Goal: Find specific page/section: Find specific page/section

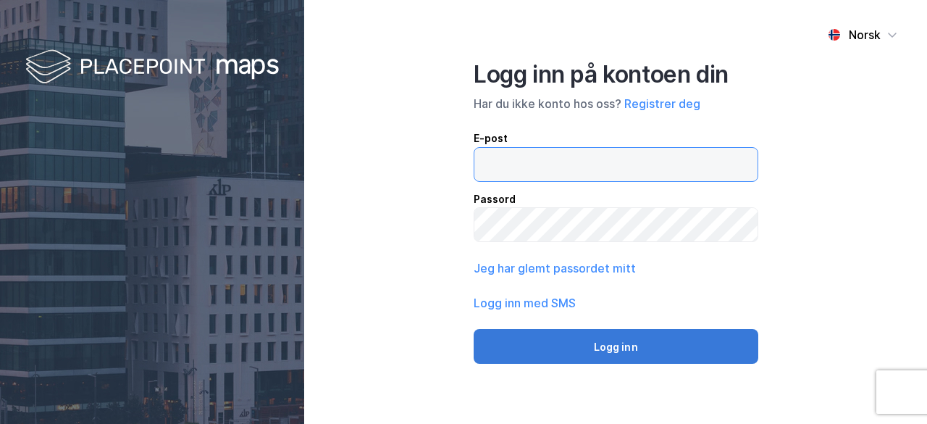
type input "[PERSON_NAME][EMAIL_ADDRESS][PERSON_NAME][DOMAIN_NAME]"
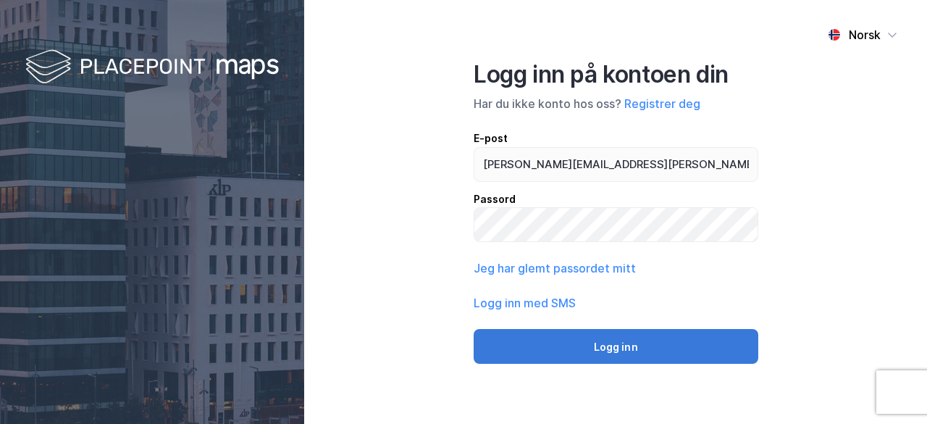
click at [651, 350] on button "Logg inn" at bounding box center [615, 346] width 285 height 35
